Goal: Entertainment & Leisure: Browse casually

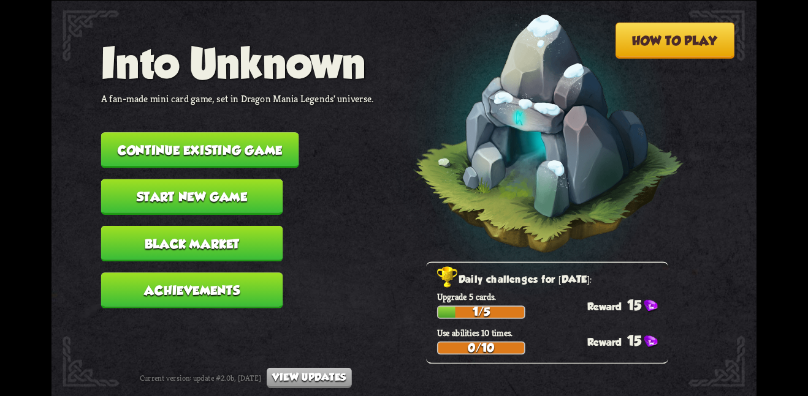
click at [200, 134] on button "Continue existing game" at bounding box center [200, 150] width 198 height 36
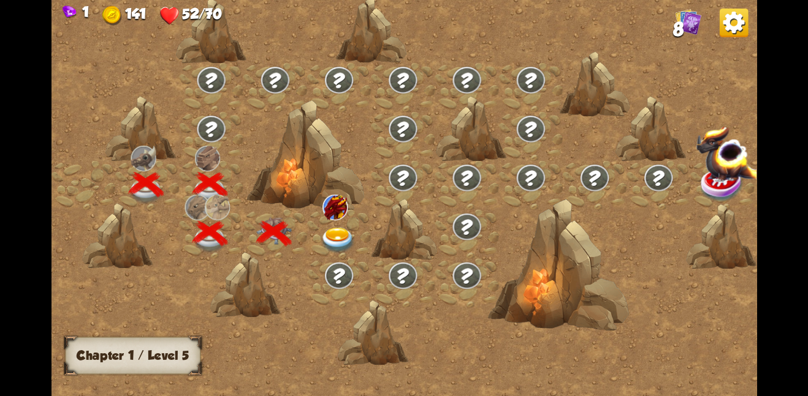
click at [339, 221] on div at bounding box center [339, 233] width 64 height 49
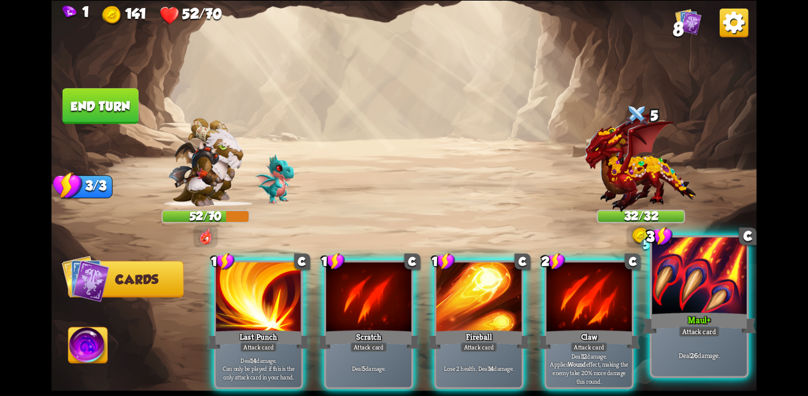
click at [700, 344] on div "Deal 26 damage." at bounding box center [698, 355] width 95 height 41
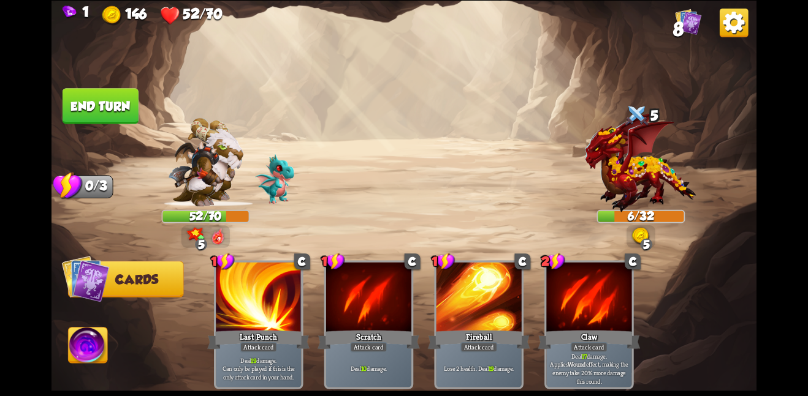
click at [62, 102] on button "End turn" at bounding box center [100, 106] width 76 height 36
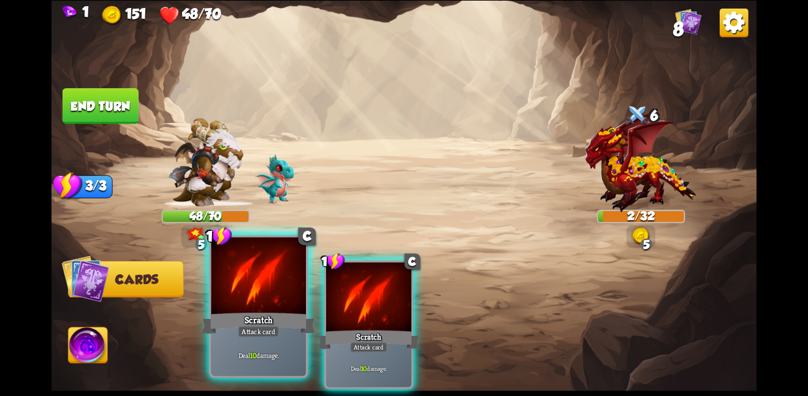
click at [214, 297] on div at bounding box center [258, 277] width 95 height 80
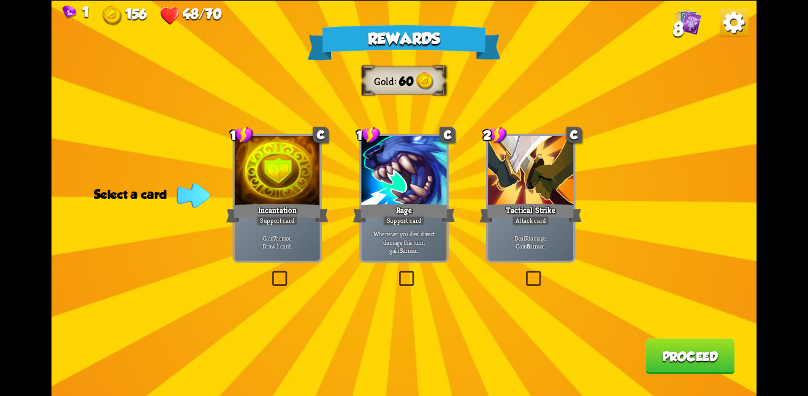
click at [303, 249] on p "Gain 7 armor. Draw 1 card." at bounding box center [276, 241] width 81 height 17
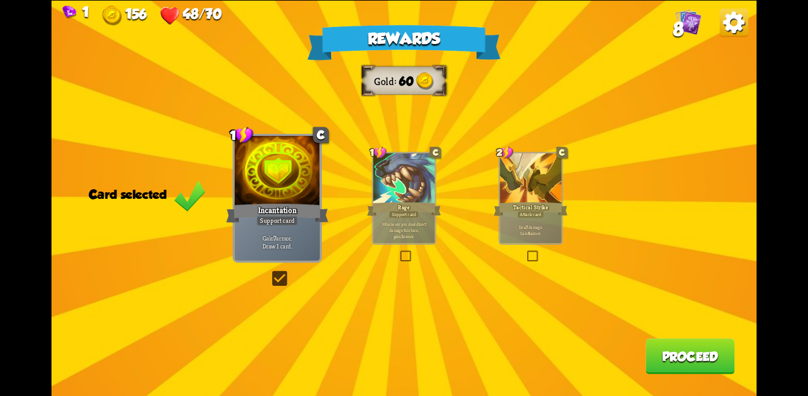
click at [652, 381] on div "Rewards Gold 60 Card selected 1 C Incantation Support card Gain 7 armor. Draw 1…" at bounding box center [403, 198] width 705 height 396
click at [665, 365] on button "Proceed" at bounding box center [689, 357] width 89 height 36
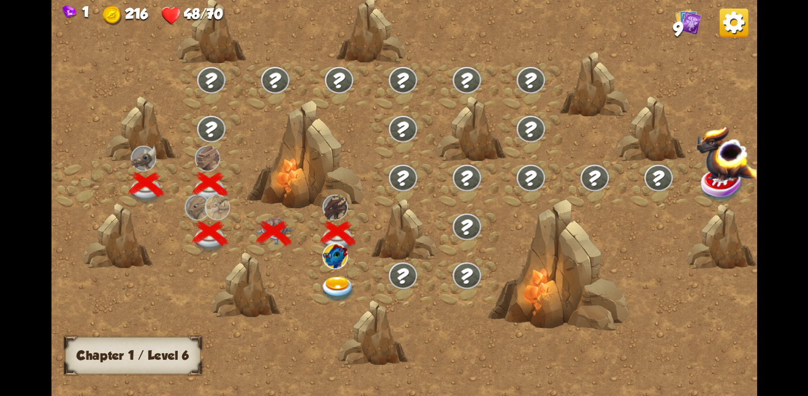
click at [334, 292] on img at bounding box center [338, 289] width 36 height 26
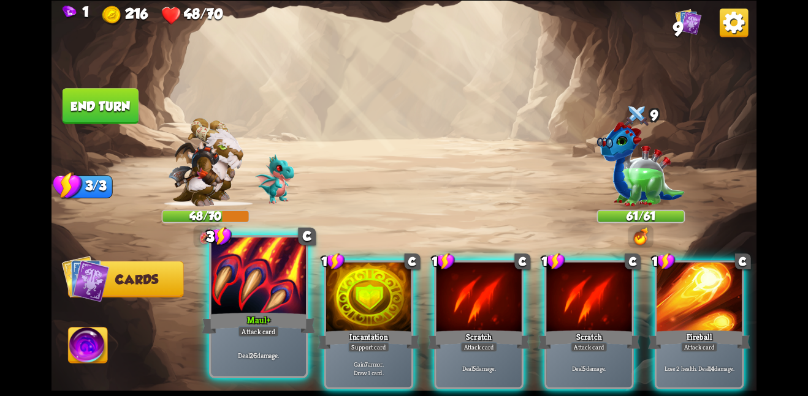
click at [251, 309] on div at bounding box center [258, 277] width 95 height 80
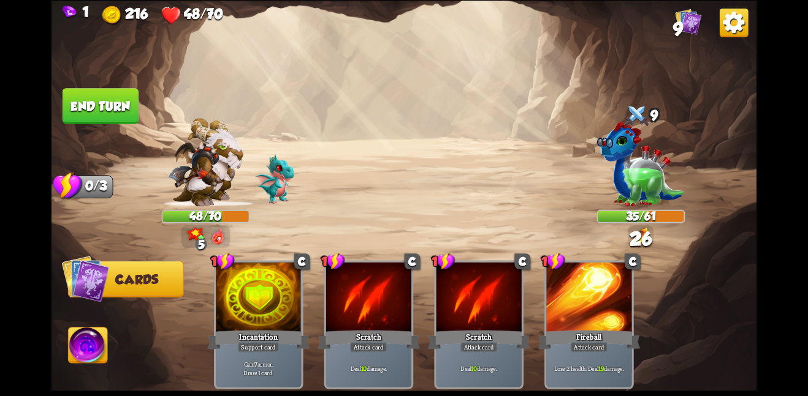
click at [126, 112] on button "End turn" at bounding box center [100, 106] width 76 height 36
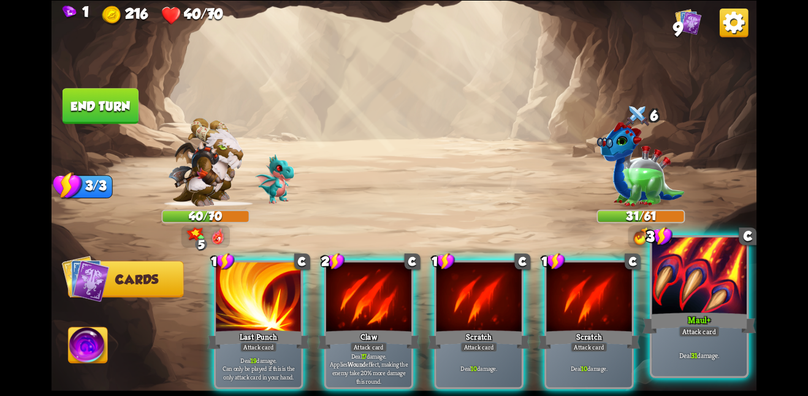
click at [705, 279] on div at bounding box center [698, 277] width 95 height 80
